Goal: Check status: Check status

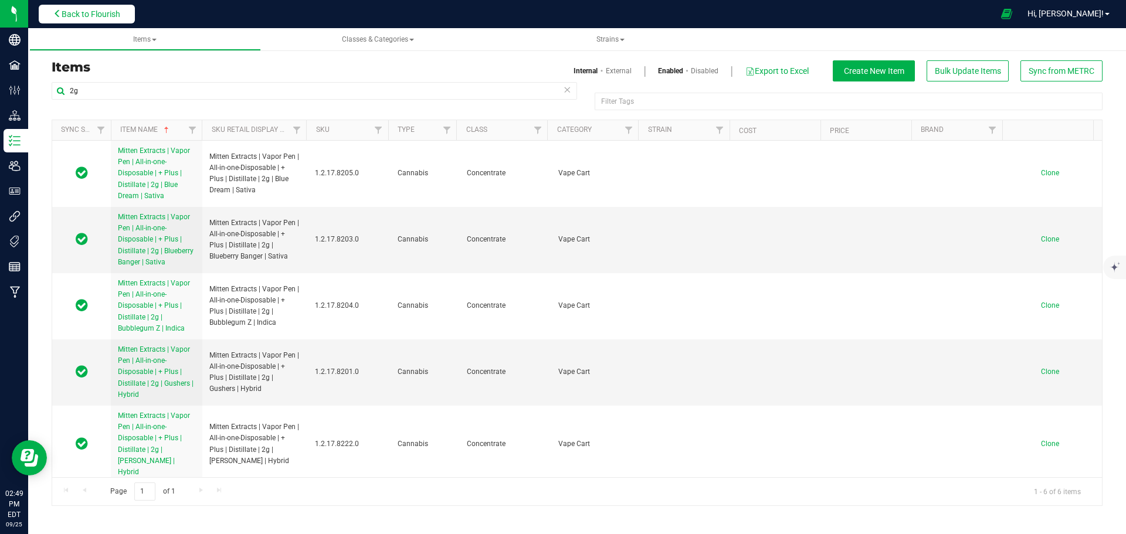
click at [97, 12] on span "Back to Flourish" at bounding box center [91, 13] width 59 height 9
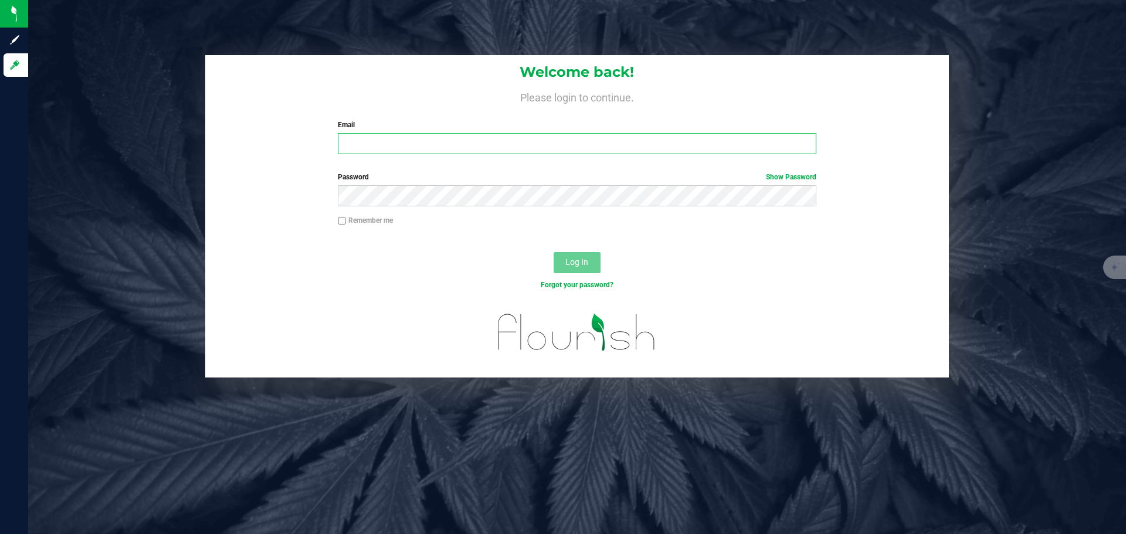
type input "[EMAIL_ADDRESS][DOMAIN_NAME]"
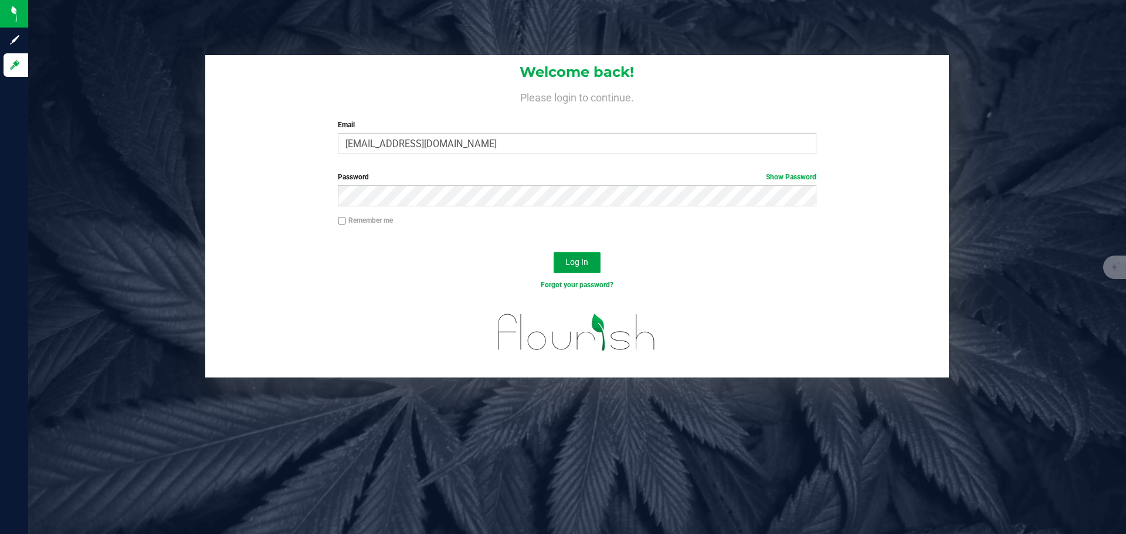
click at [579, 262] on span "Log In" at bounding box center [576, 261] width 23 height 9
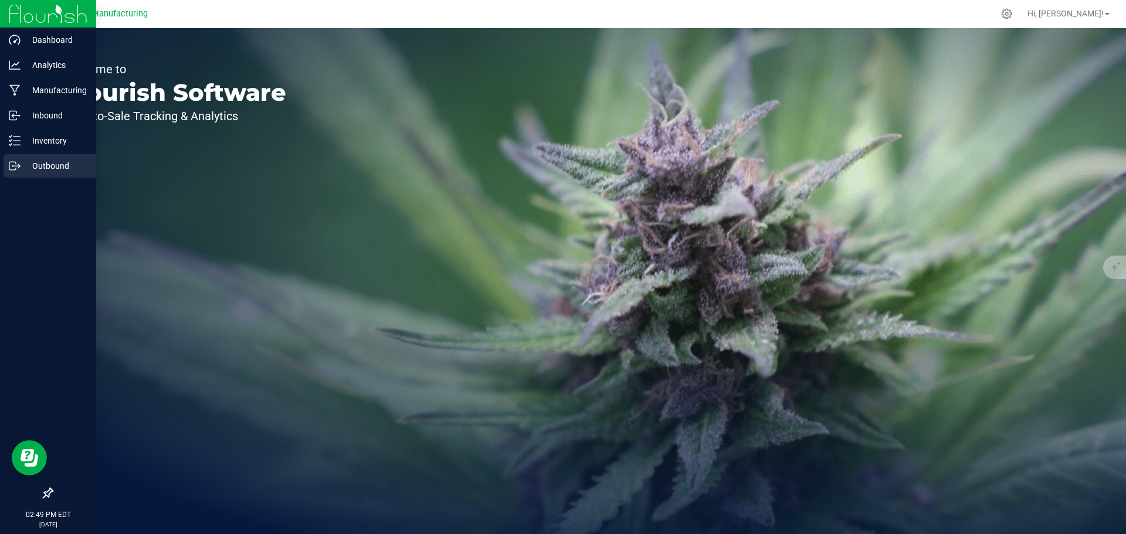
click at [22, 167] on p "Outbound" at bounding box center [56, 166] width 70 height 14
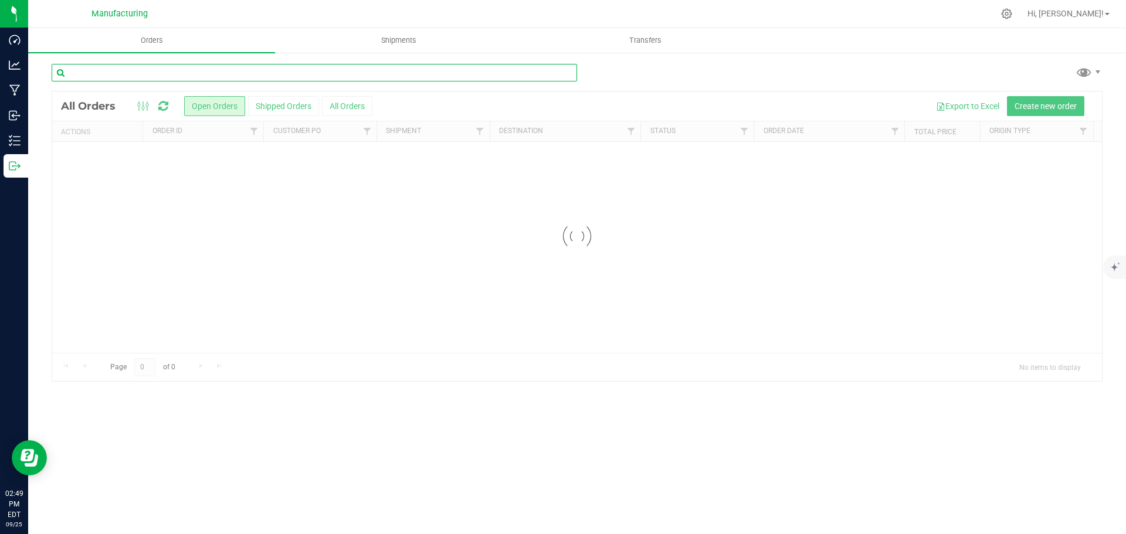
drag, startPoint x: 107, startPoint y: 110, endPoint x: 133, endPoint y: 73, distance: 45.9
click at [133, 73] on input "text" at bounding box center [314, 73] width 525 height 18
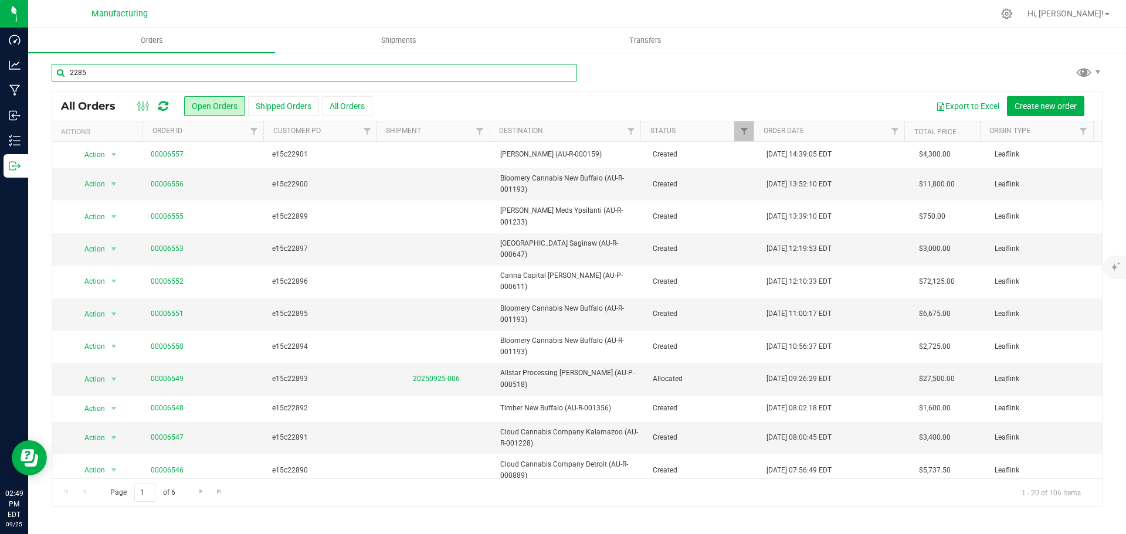
type input "22851"
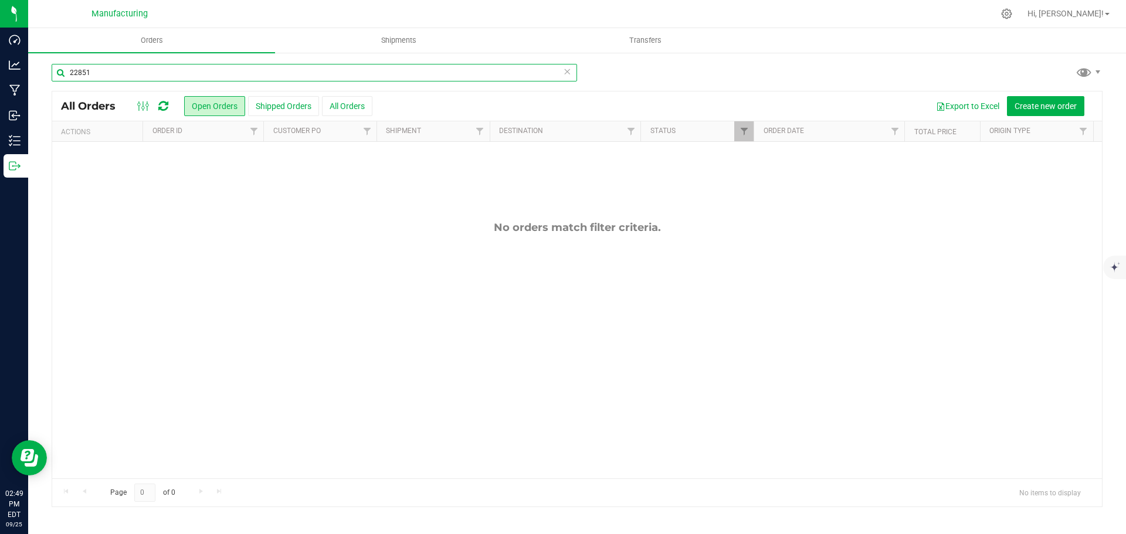
click at [144, 72] on input "22851" at bounding box center [314, 73] width 525 height 18
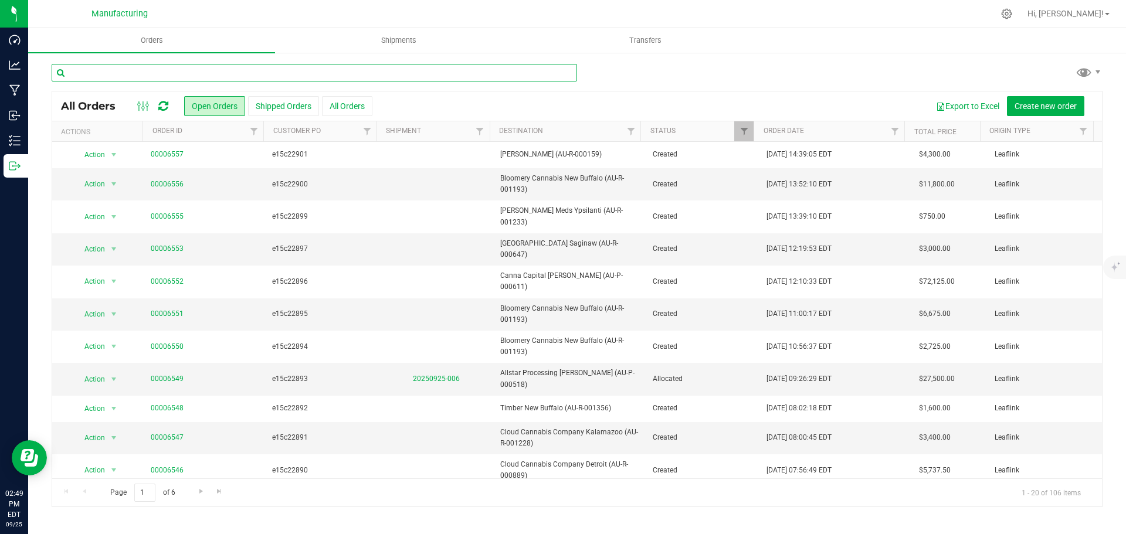
click at [177, 78] on input "text" at bounding box center [314, 73] width 525 height 18
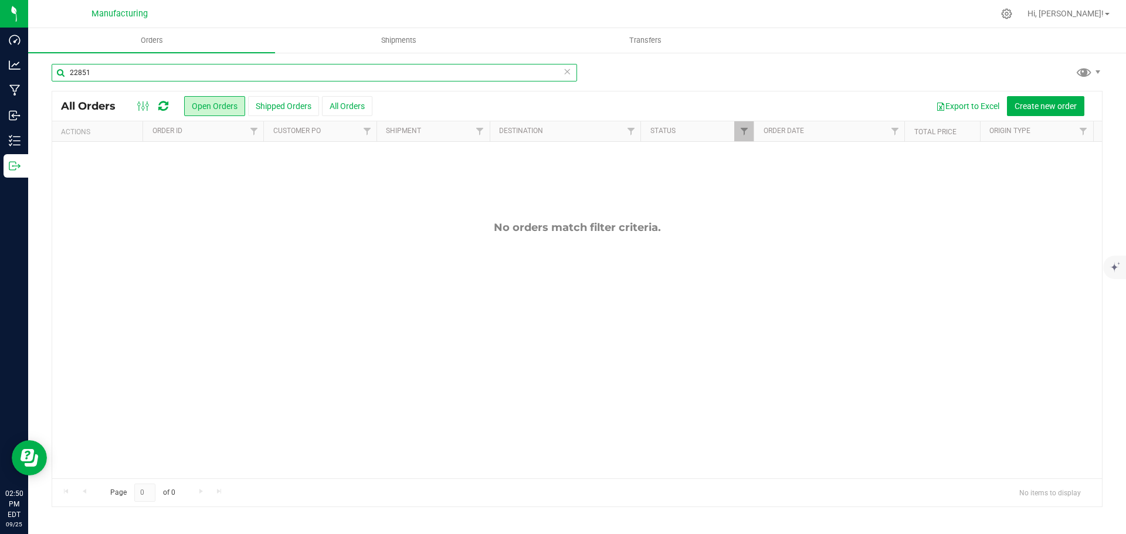
click at [244, 77] on input "22851" at bounding box center [314, 73] width 525 height 18
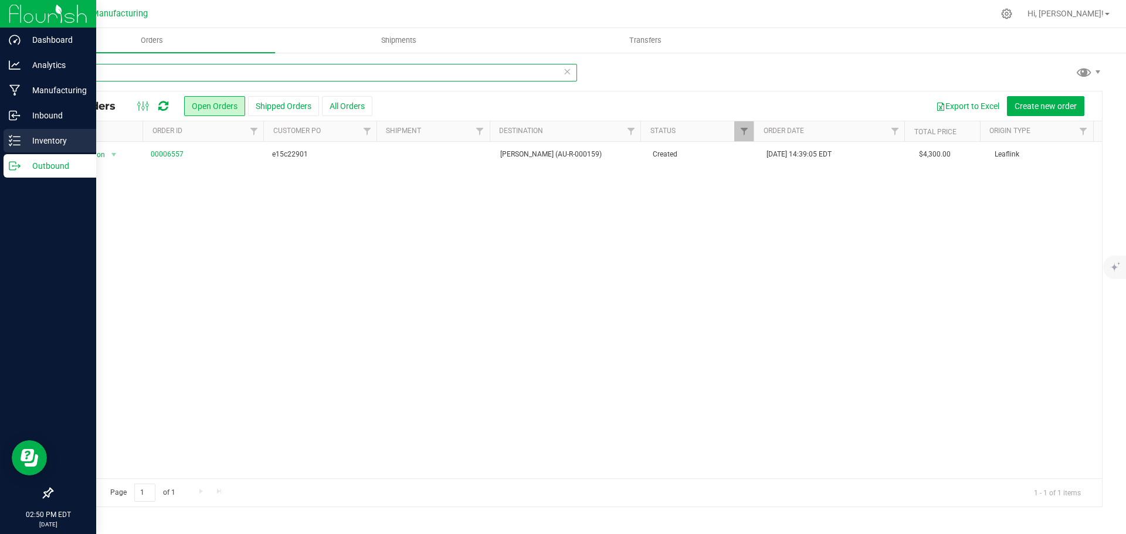
type input "fre"
click at [57, 135] on p "Inventory" at bounding box center [56, 141] width 70 height 14
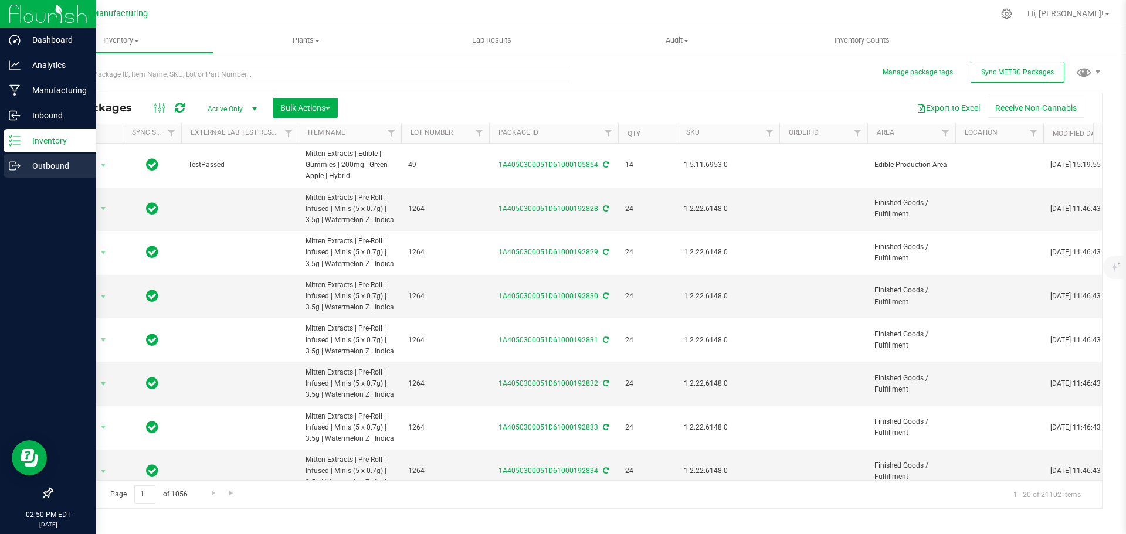
click at [66, 168] on p "Outbound" at bounding box center [56, 166] width 70 height 14
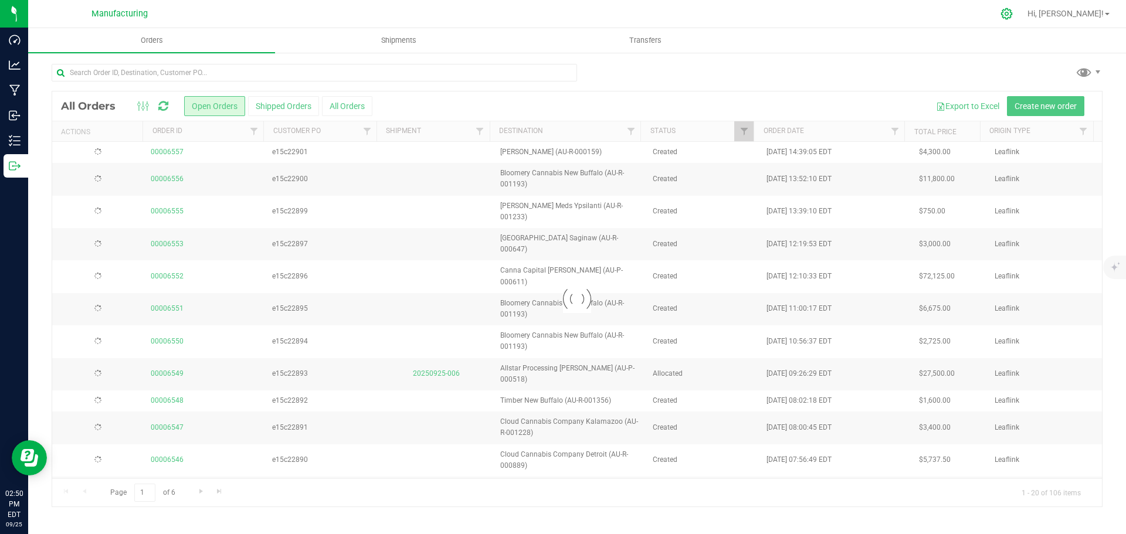
click at [1013, 15] on icon at bounding box center [1006, 14] width 12 height 12
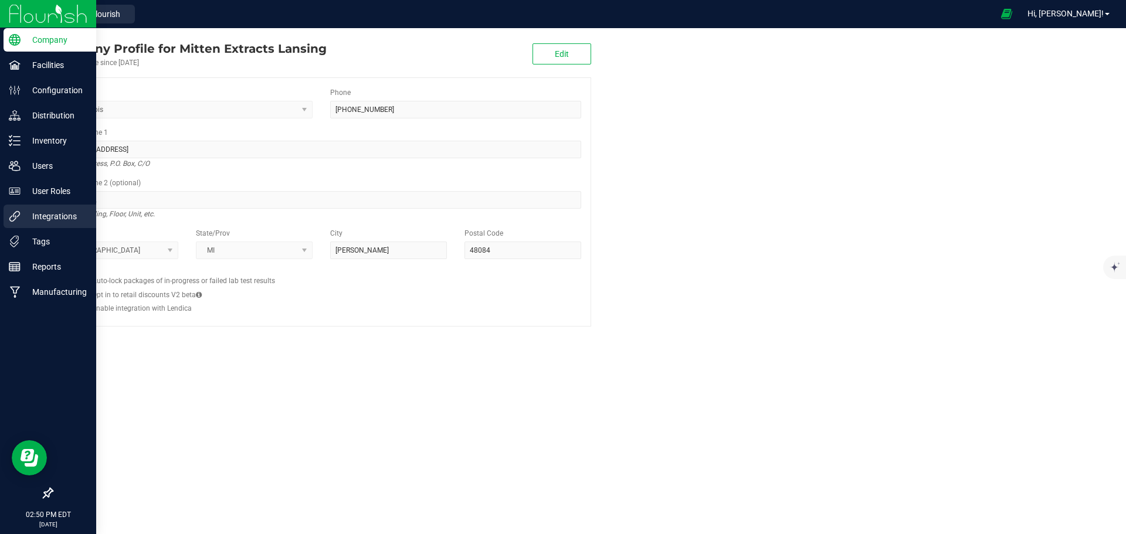
click at [52, 215] on p "Integrations" at bounding box center [56, 216] width 70 height 14
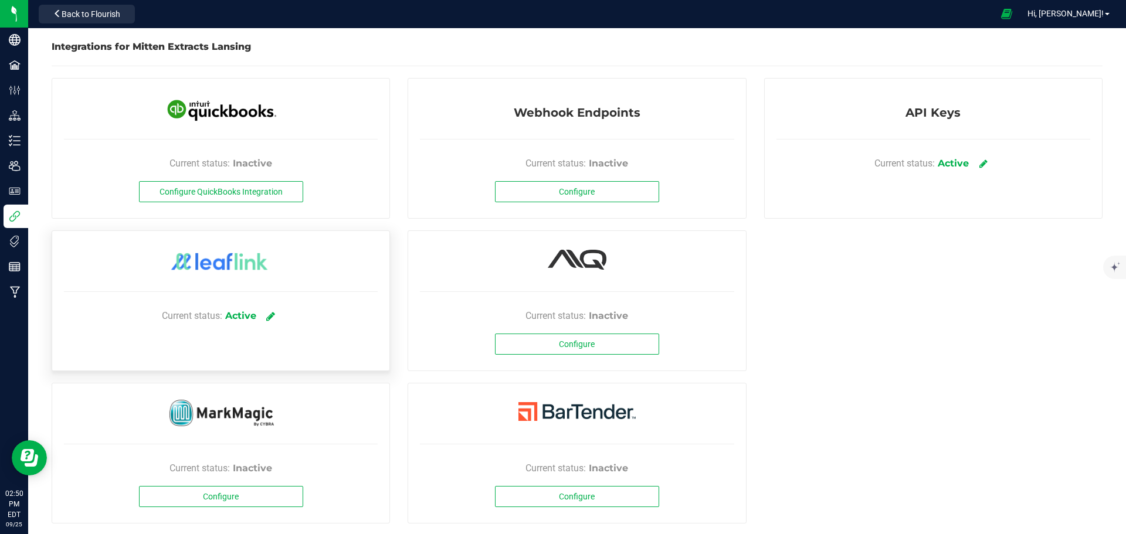
click at [274, 314] on link at bounding box center [271, 316] width 19 height 21
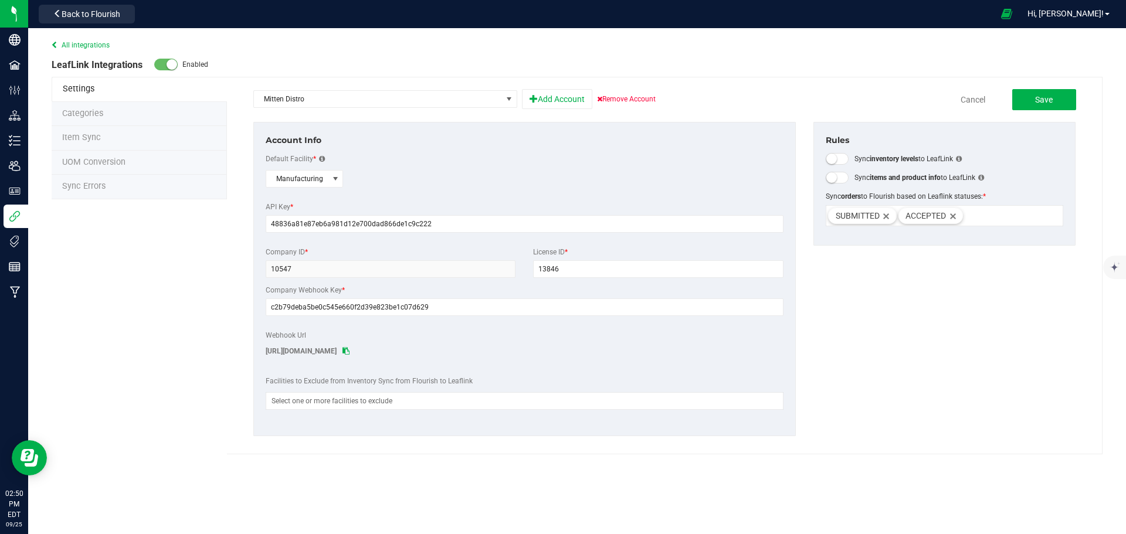
click at [123, 191] on li "Sync Errors" at bounding box center [139, 187] width 175 height 25
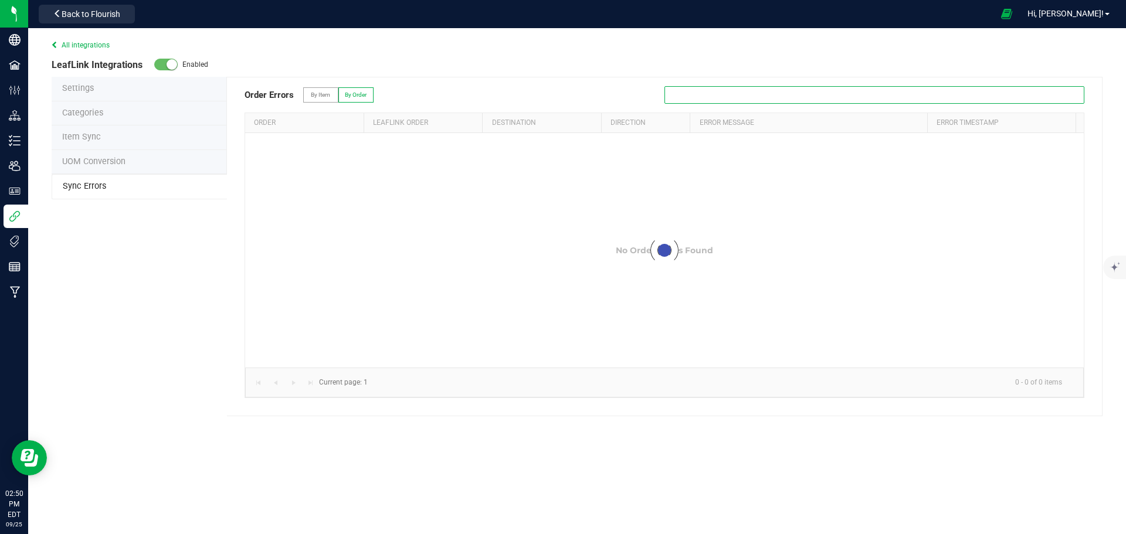
click at [716, 94] on input "text" at bounding box center [874, 95] width 420 height 18
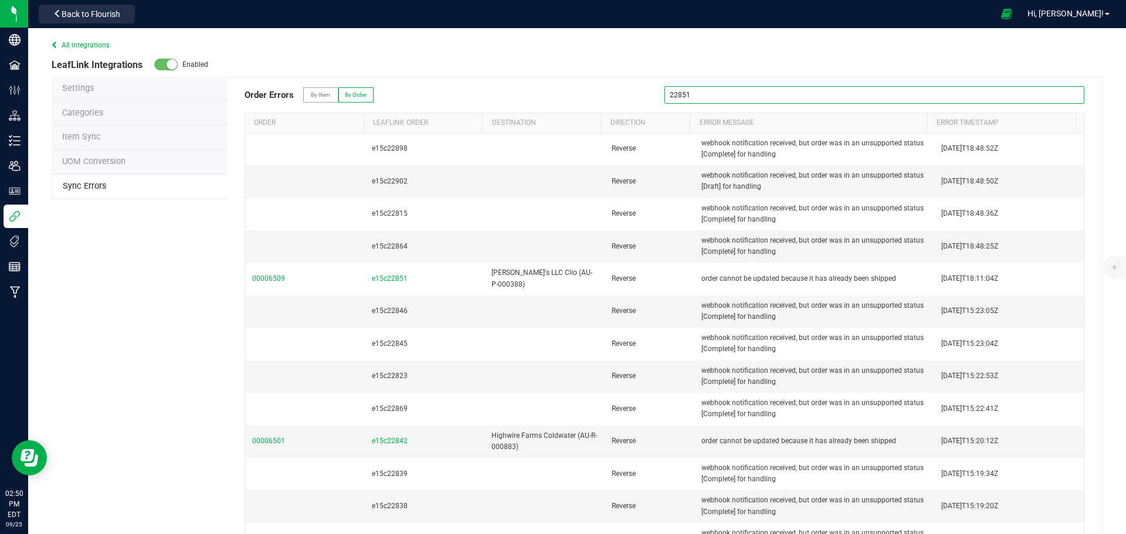
type input "22851"
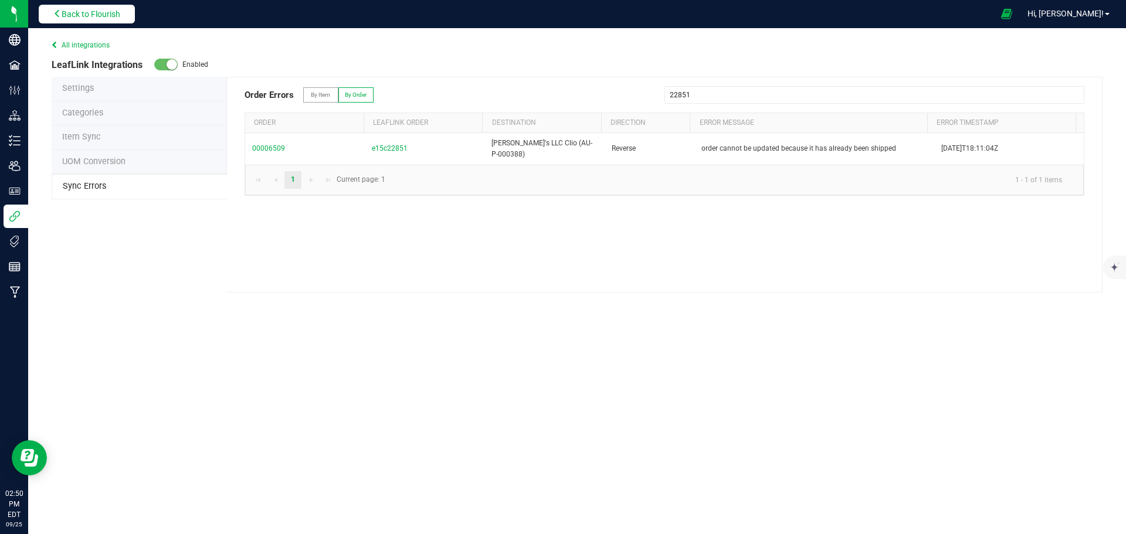
click at [116, 15] on span "Back to Flourish" at bounding box center [91, 13] width 59 height 9
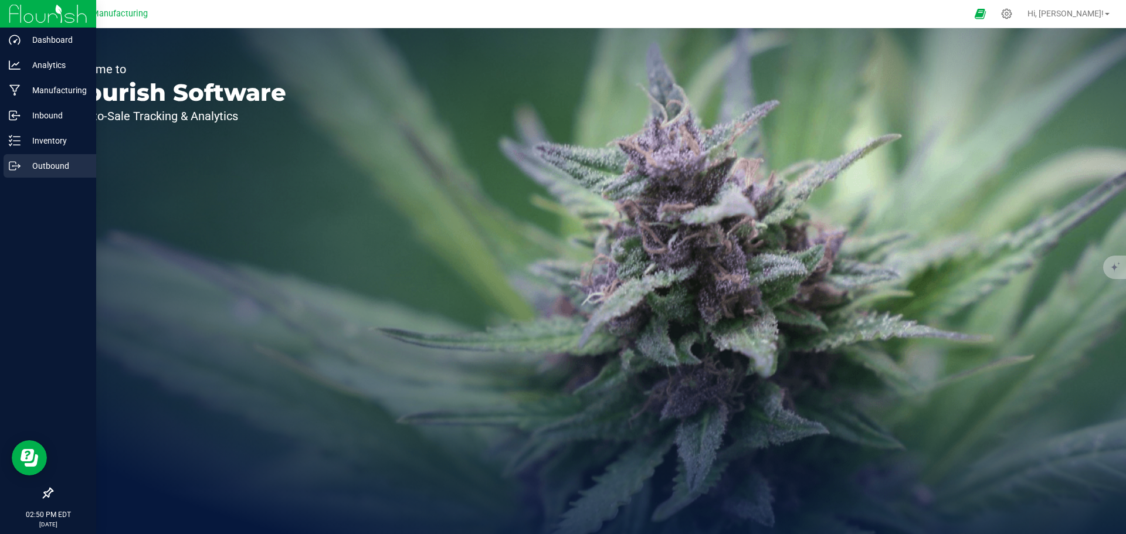
click at [19, 168] on icon at bounding box center [15, 166] width 12 height 12
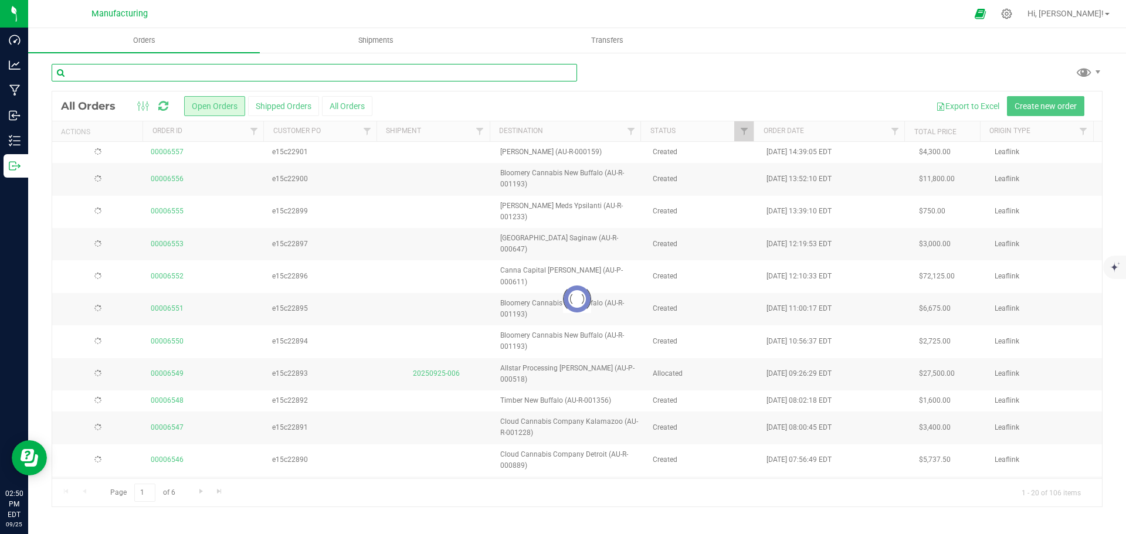
click at [168, 66] on input "text" at bounding box center [314, 73] width 525 height 18
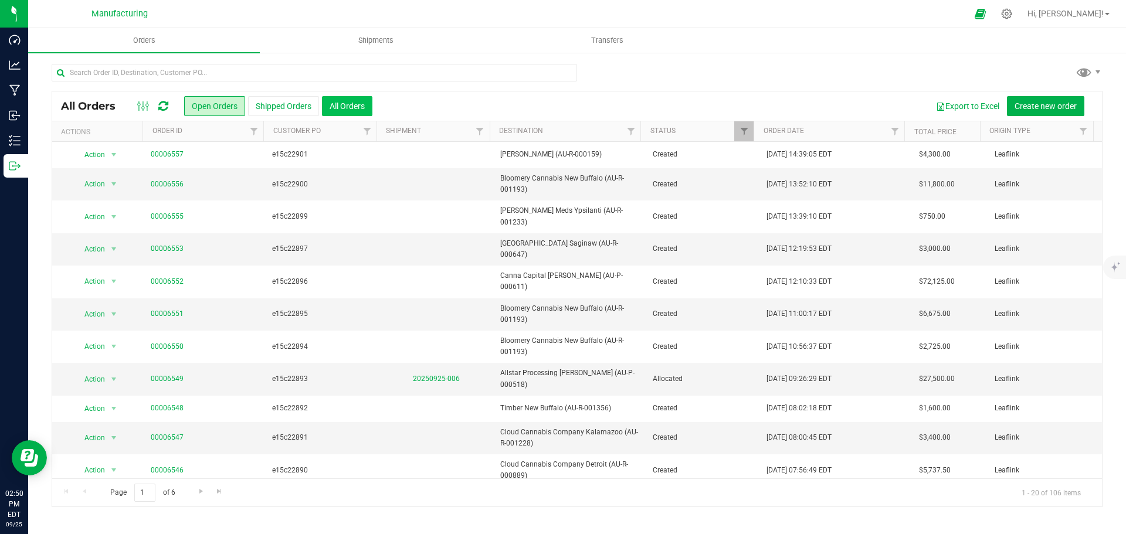
click at [351, 102] on button "All Orders" at bounding box center [347, 106] width 50 height 20
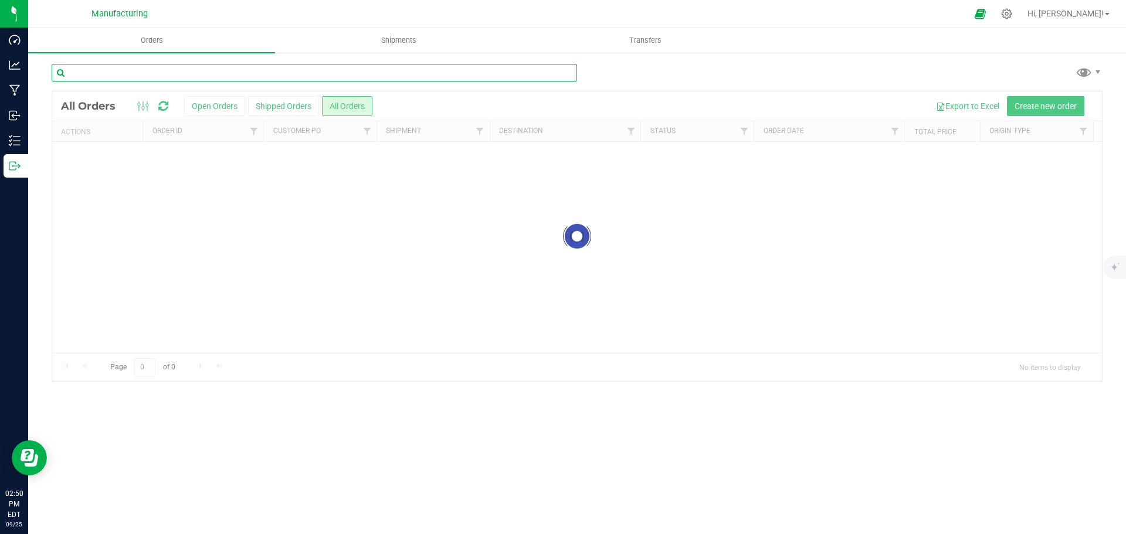
click at [167, 73] on input "text" at bounding box center [314, 73] width 525 height 18
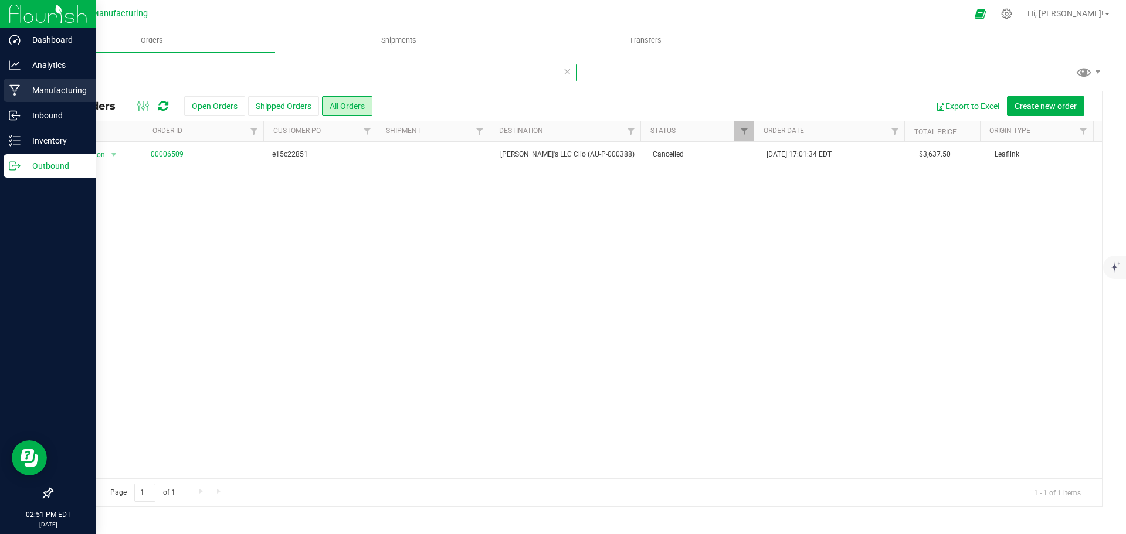
type input "22851"
